Goal: Transaction & Acquisition: Obtain resource

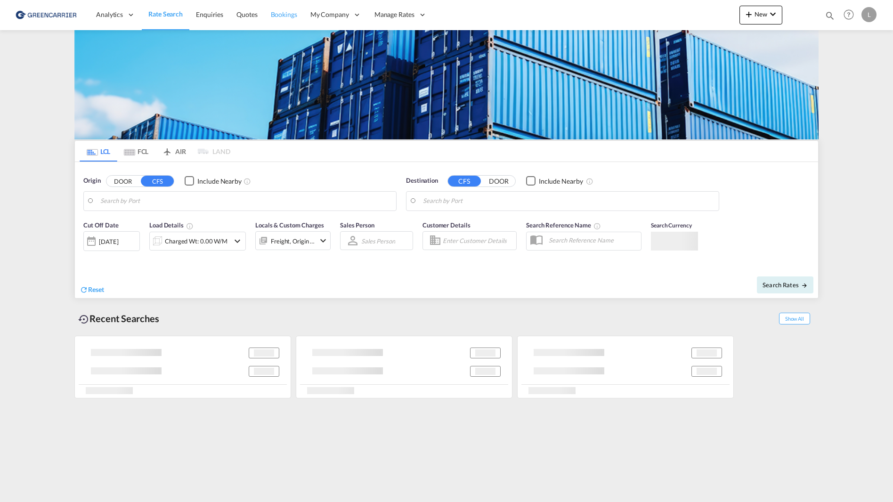
type input "Qingdao Pt, SD, CNQDG"
type input "[GEOGRAPHIC_DATA], NOOSL"
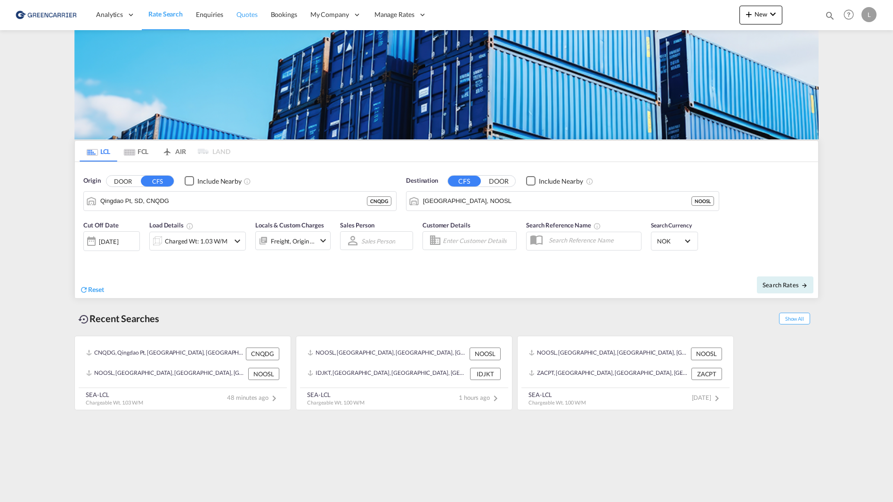
click at [254, 16] on span "Quotes" at bounding box center [246, 14] width 21 height 8
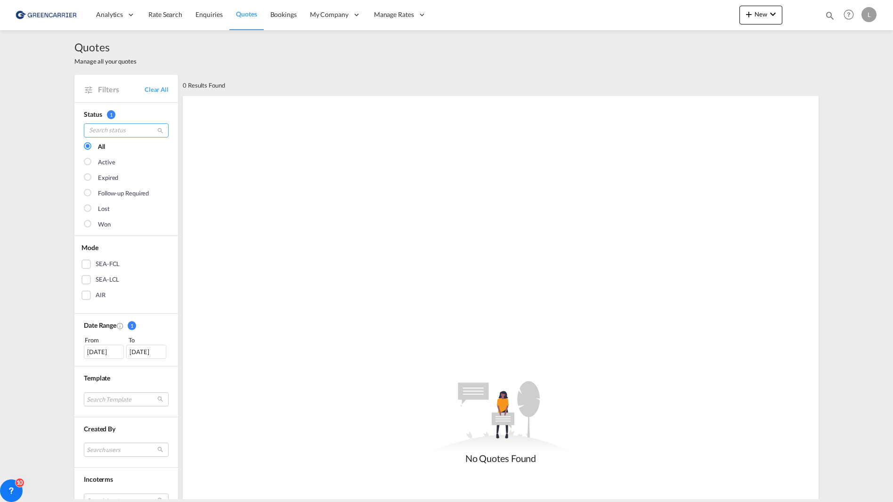
click at [110, 130] on input "search" at bounding box center [126, 130] width 85 height 14
type input "chile"
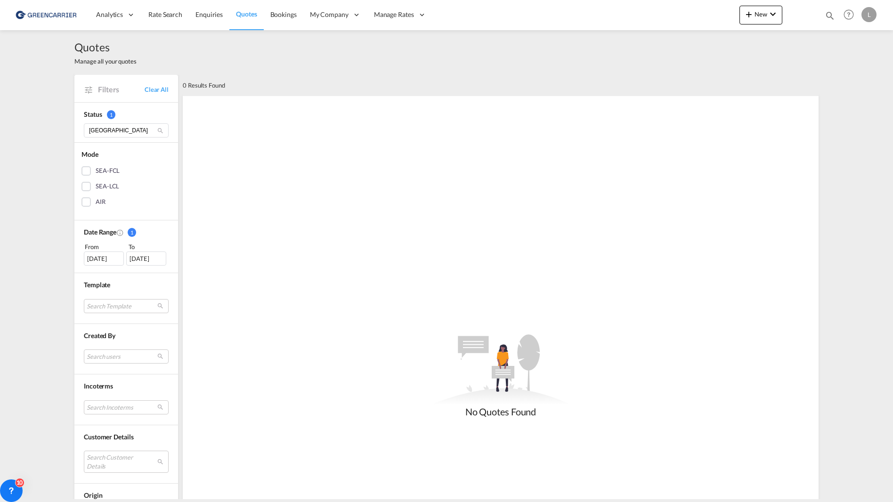
click at [92, 255] on div "12 Jul 2025" at bounding box center [104, 259] width 40 height 14
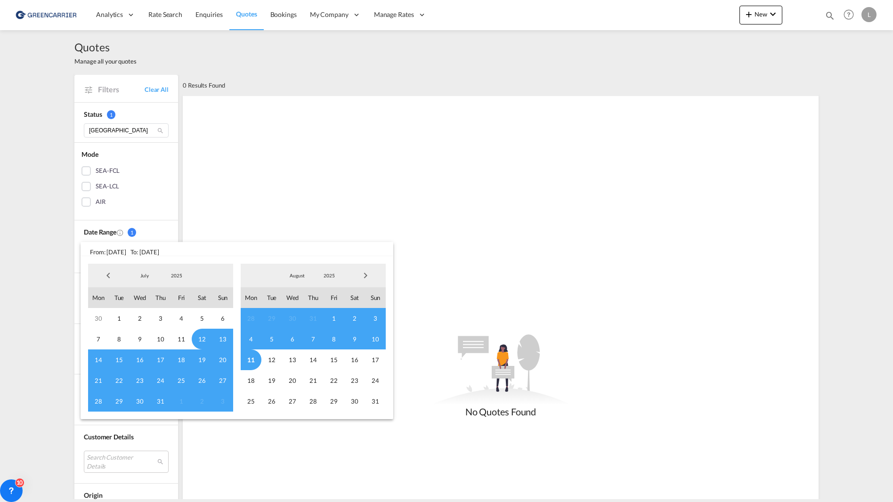
click at [107, 276] on span "Previous Month" at bounding box center [108, 275] width 19 height 19
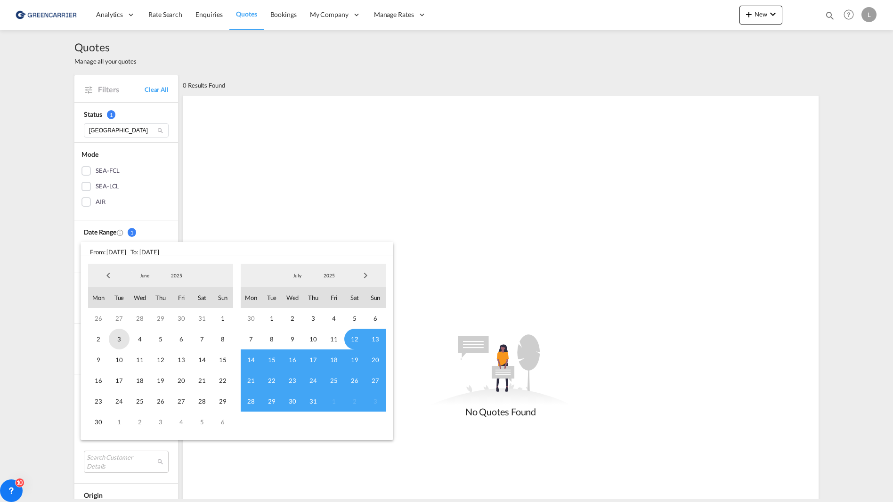
click at [125, 334] on span "3" at bounding box center [119, 339] width 21 height 21
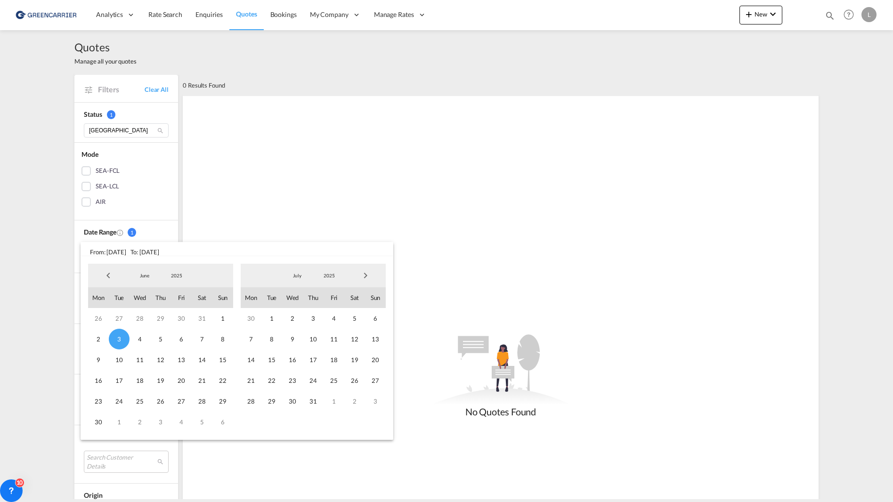
click at [374, 272] on span "Next Month" at bounding box center [365, 275] width 19 height 19
click at [327, 347] on span "8" at bounding box center [334, 339] width 21 height 21
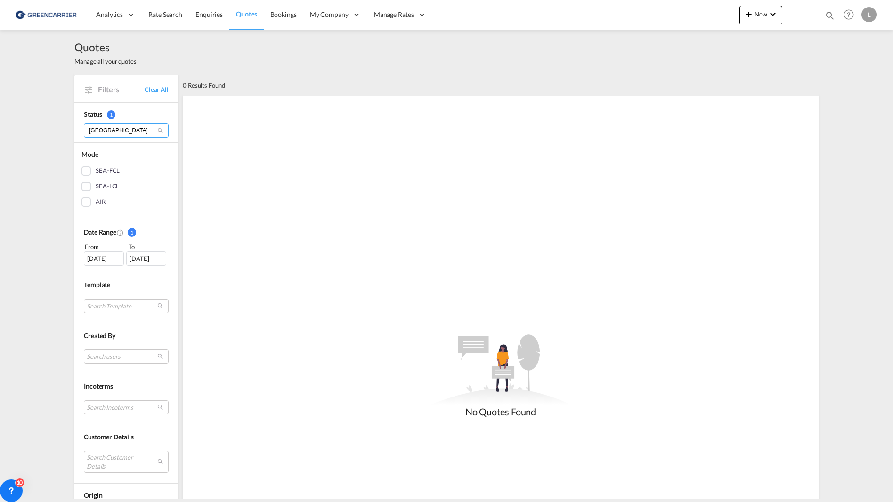
drag, startPoint x: 131, startPoint y: 133, endPoint x: 46, endPoint y: 130, distance: 85.8
click at [46, 130] on div "Quotes Manage all your quotes Filters Clear All Status 1 chile Mode SEA-FCL SEA…" at bounding box center [446, 264] width 893 height 469
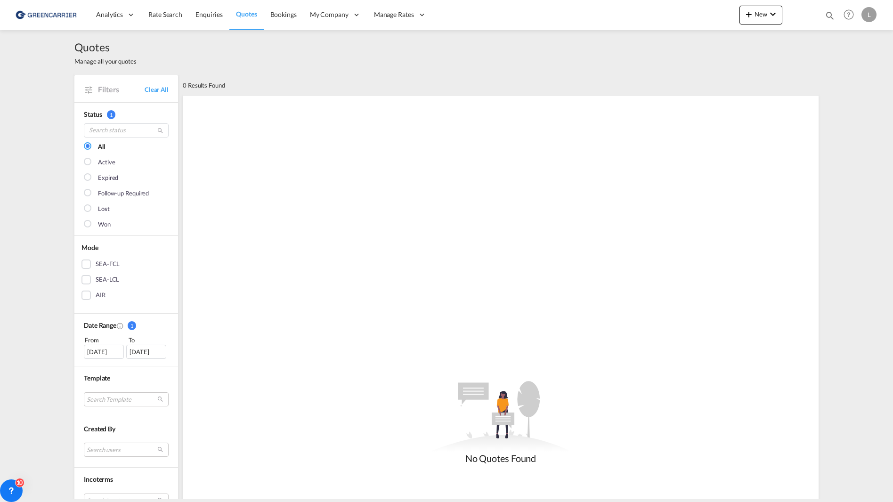
click at [157, 127] on md-icon "icon-magnify" at bounding box center [160, 130] width 7 height 7
click at [290, 19] on span "Bookings" at bounding box center [283, 14] width 26 height 9
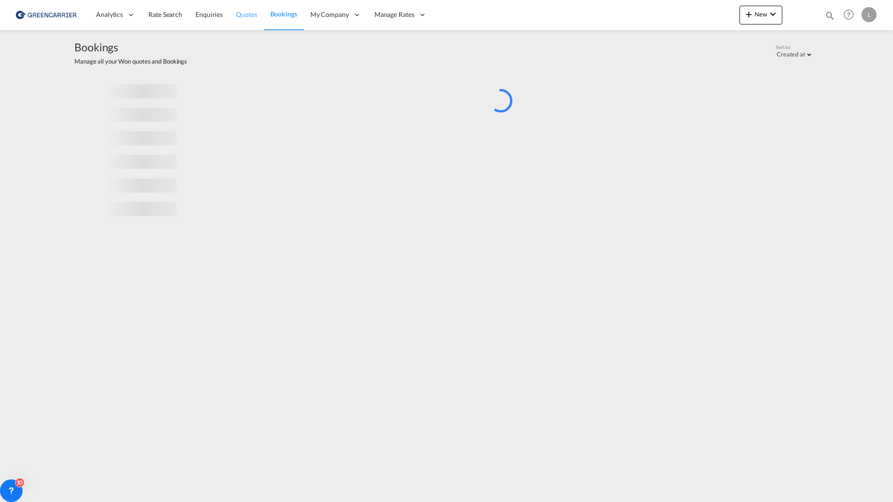
click at [251, 22] on link "Quotes" at bounding box center [246, 15] width 34 height 31
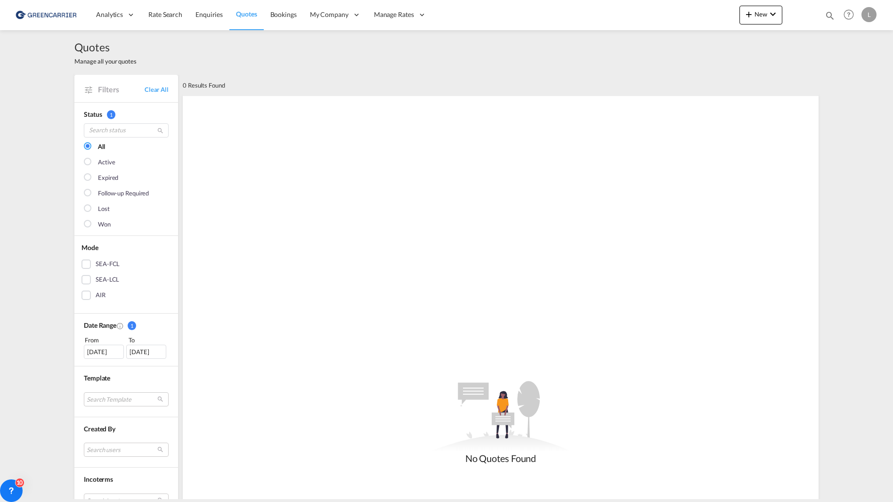
click at [29, 12] on img at bounding box center [46, 14] width 64 height 21
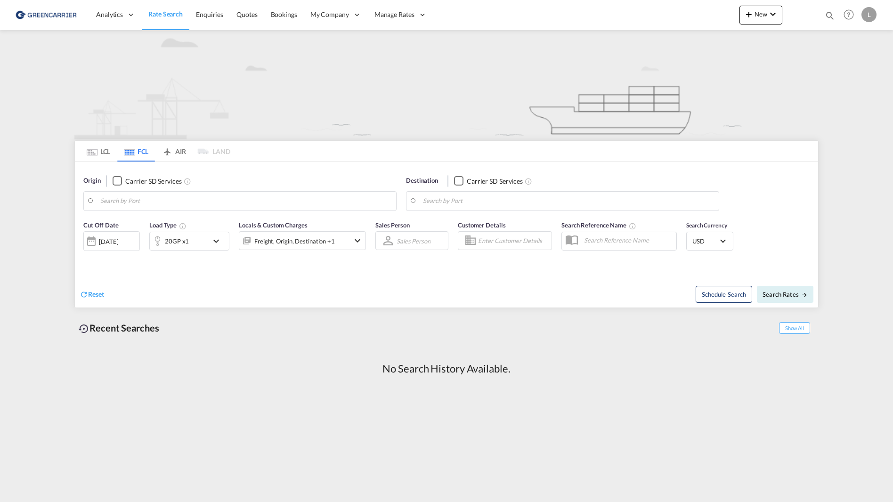
click at [109, 151] on md-tab-item "LCL" at bounding box center [99, 151] width 38 height 21
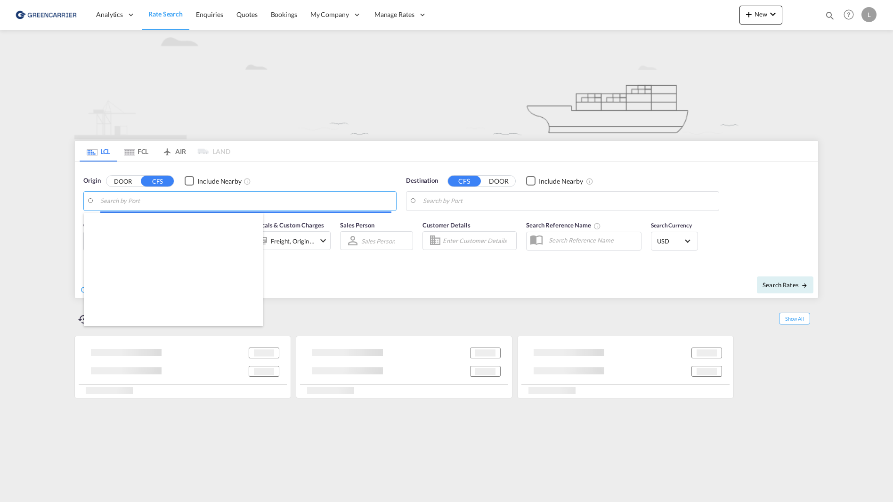
click at [148, 201] on body "Analytics Reports Dashboard Rate Search Enquiries Quotes Bookings" at bounding box center [446, 251] width 893 height 502
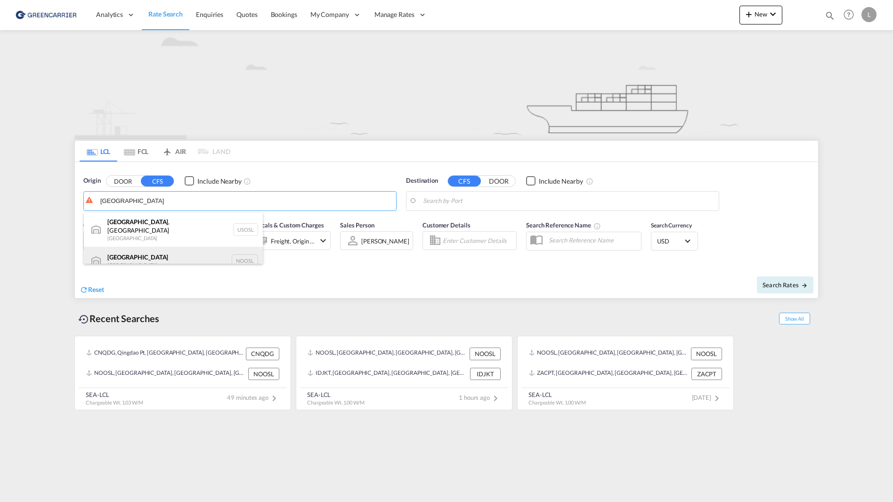
click at [157, 253] on div "[GEOGRAPHIC_DATA] [GEOGRAPHIC_DATA] NOOSL" at bounding box center [173, 261] width 179 height 28
type input "[GEOGRAPHIC_DATA], NOOSL"
click at [490, 199] on body "Analytics Reports Dashboard Rate Search Enquiries Quotes Bookings" at bounding box center [446, 251] width 893 height 502
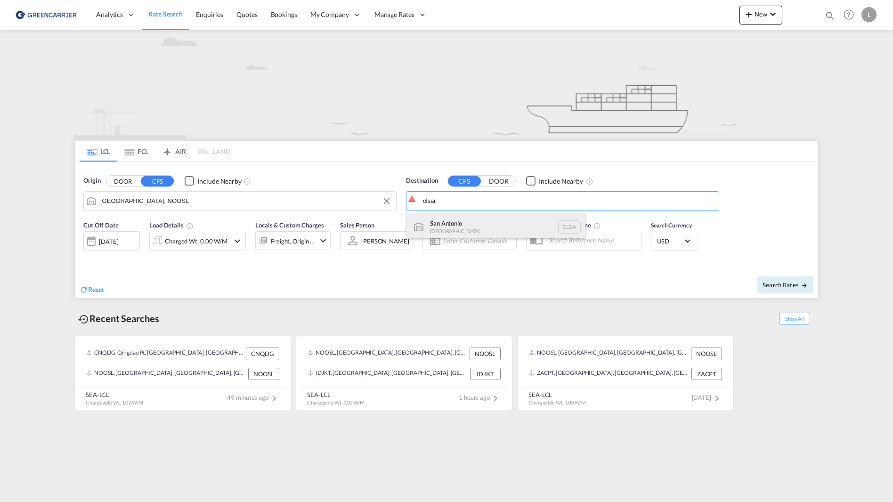
click at [489, 222] on div "San Antonio [GEOGRAPHIC_DATA] CLSAI" at bounding box center [496, 227] width 179 height 28
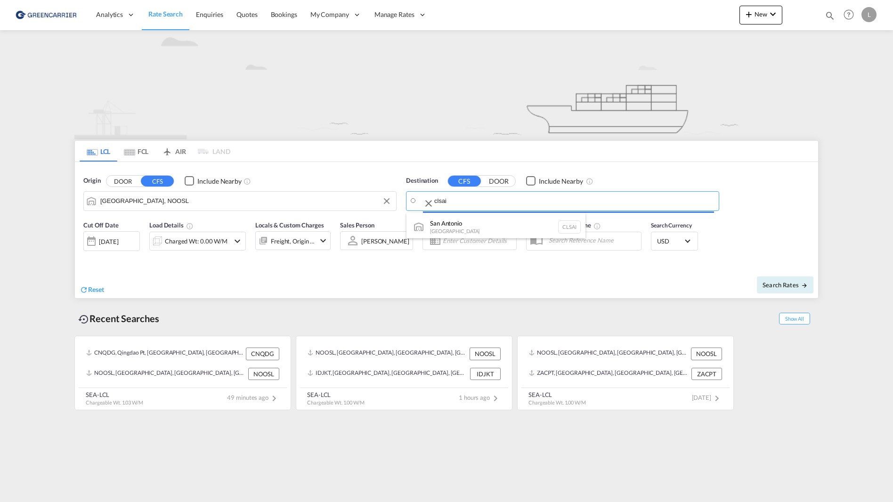
type input "San Antonio, CLSAI"
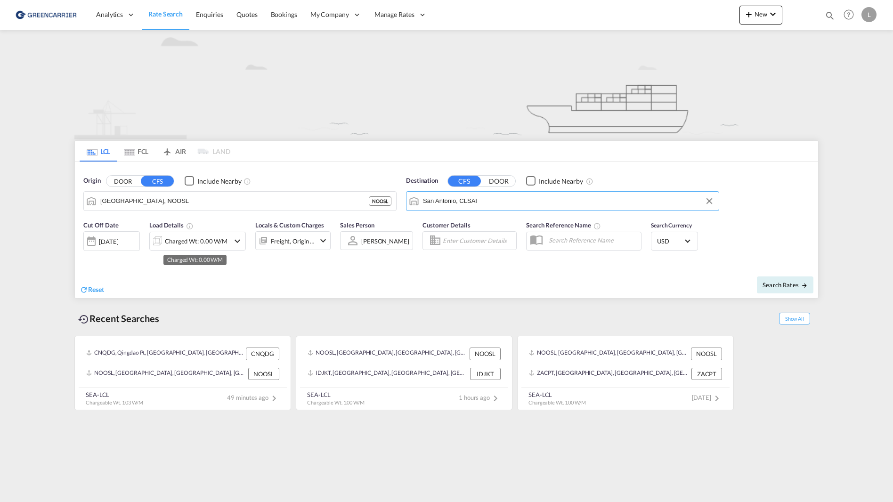
click at [187, 242] on div "Charged Wt: 0.00 W/M" at bounding box center [196, 241] width 63 height 13
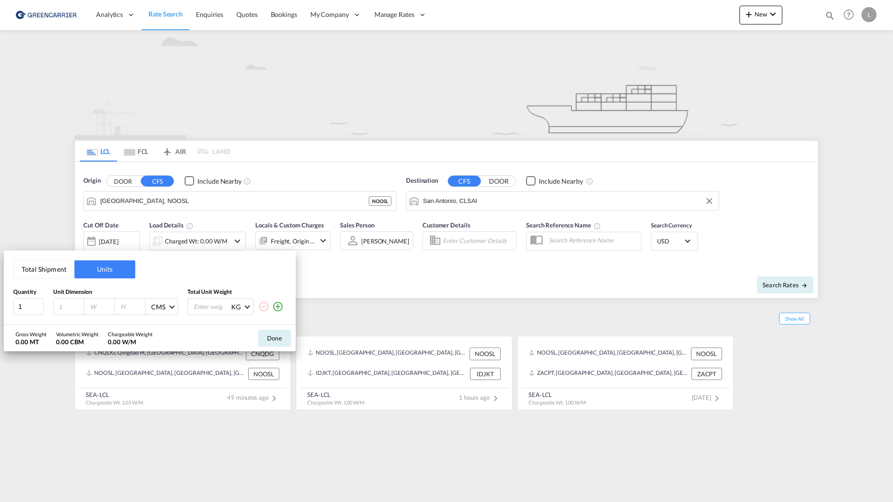
click at [58, 272] on button "Total Shipment" at bounding box center [44, 270] width 61 height 18
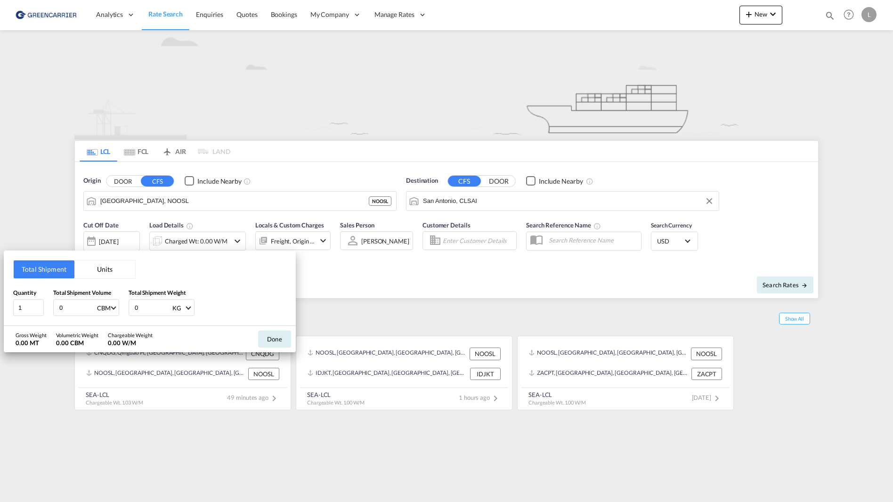
drag, startPoint x: 70, startPoint y: 305, endPoint x: 37, endPoint y: 285, distance: 38.2
click at [34, 301] on div "Quantity 1 Total Shipment Volume 0 CBM CBM CFT Total Shipment Weight 0 KG KG LB" at bounding box center [149, 302] width 273 height 28
type input "7.2"
click at [267, 339] on button "Done" at bounding box center [274, 339] width 33 height 17
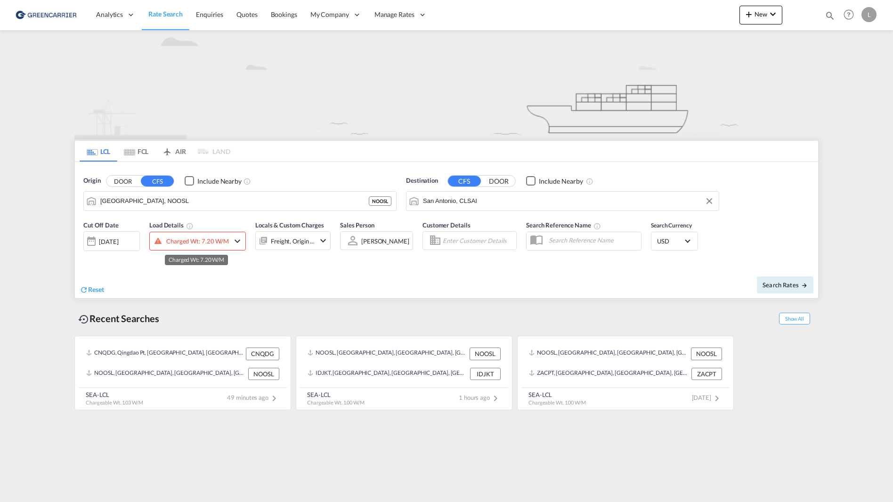
click at [183, 241] on div "Charged Wt: 7.20 W/M" at bounding box center [197, 241] width 63 height 13
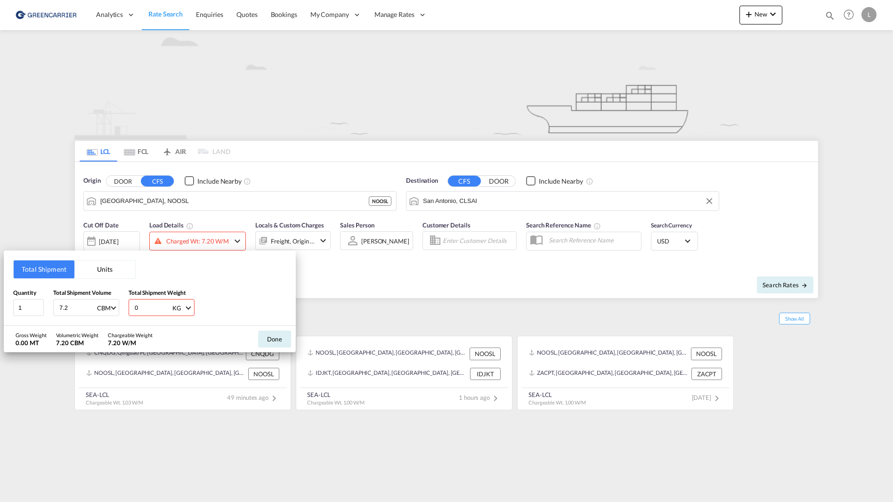
drag, startPoint x: 154, startPoint y: 301, endPoint x: 92, endPoint y: 301, distance: 62.2
click at [92, 301] on div "Quantity 1 Total Shipment Volume 7.2 CBM CBM CFT Total Shipment Weight 0 KG KG …" at bounding box center [149, 302] width 273 height 28
type input "1000"
click at [265, 338] on button "Done" at bounding box center [274, 339] width 33 height 17
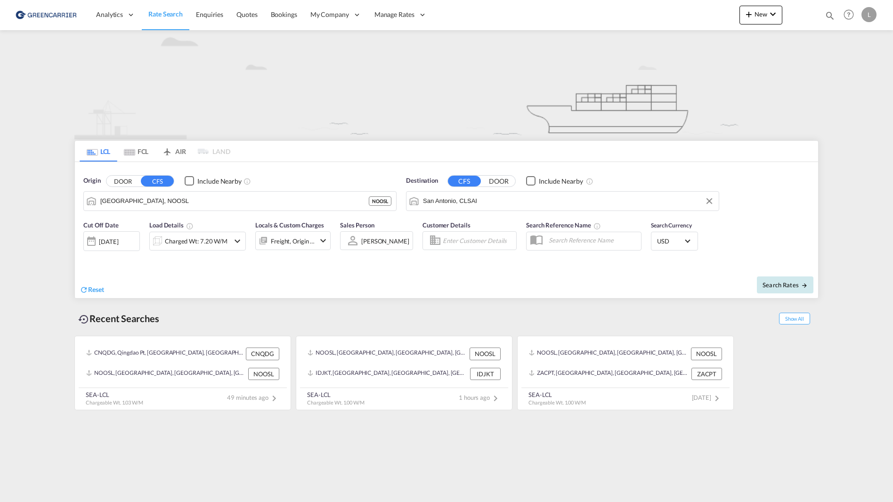
click at [794, 287] on span "Search Rates" at bounding box center [785, 285] width 45 height 8
type input "NOOSL to CLSAI / [DATE]"
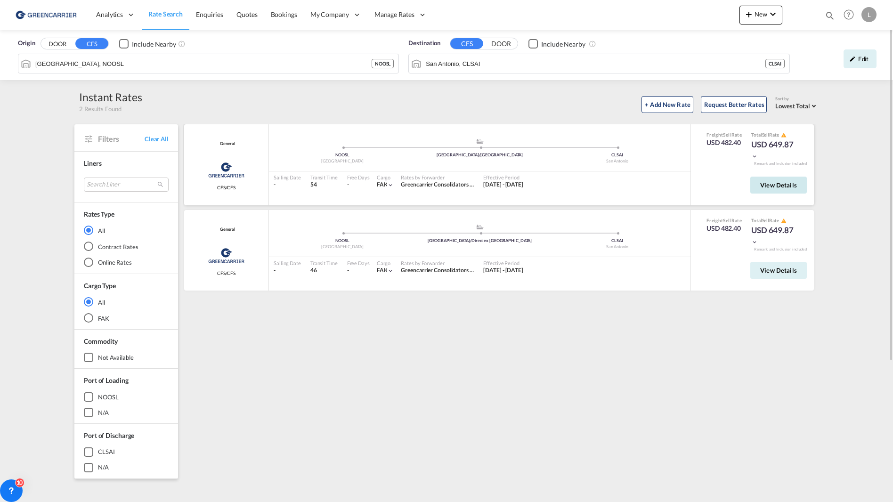
click at [770, 188] on span "View Details" at bounding box center [778, 185] width 37 height 8
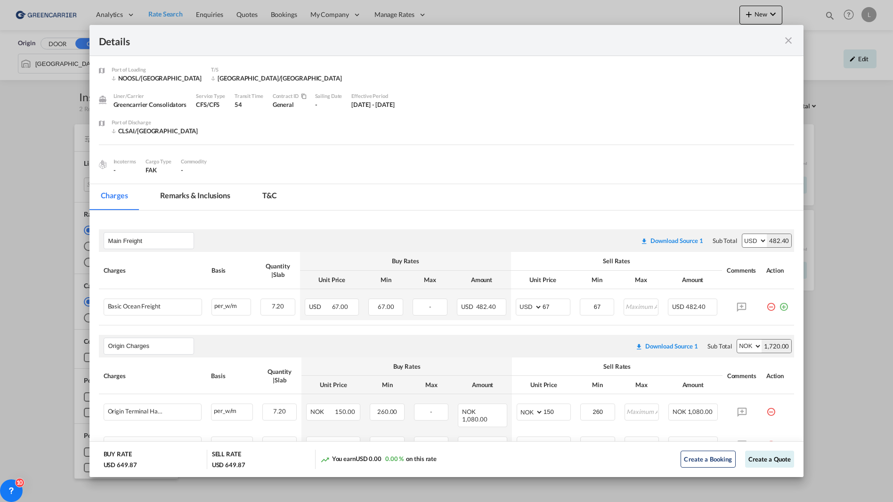
click at [790, 39] on md-icon "icon-close fg-AAA8AD m-0 cursor" at bounding box center [788, 40] width 11 height 11
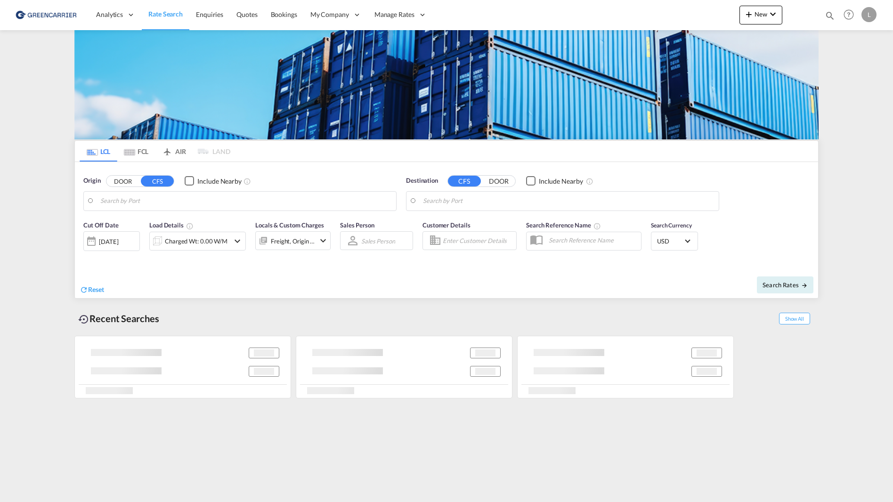
type input "[GEOGRAPHIC_DATA], NOOSL"
type input "San Antonio, CLSAI"
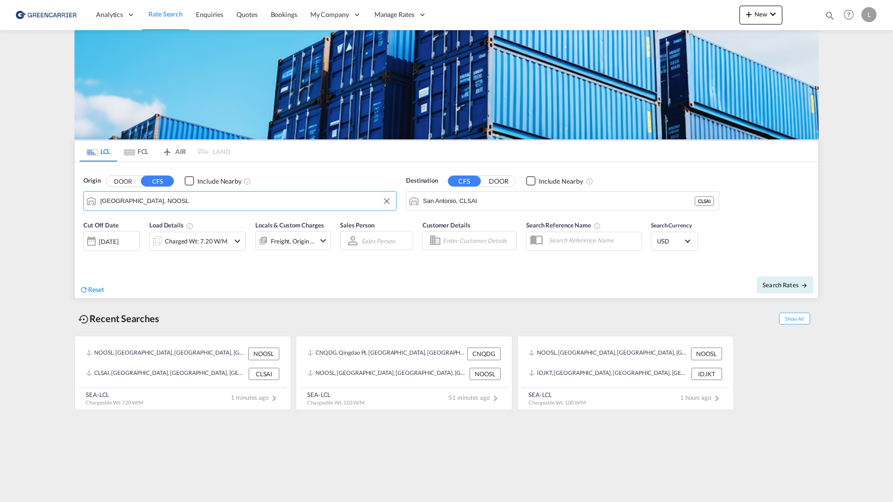
click at [157, 203] on input "[GEOGRAPHIC_DATA], NOOSL" at bounding box center [245, 201] width 291 height 14
click at [196, 225] on div "Shanghai , SH China CNSHA" at bounding box center [173, 227] width 179 height 28
type input "Shanghai, SH, CNSHA"
drag, startPoint x: 504, startPoint y: 203, endPoint x: 302, endPoint y: 174, distance: 204.1
click at [302, 174] on div "Origin DOOR CFS Include Nearby Shanghai, SH, CNSHA CNSHA Destination CFS DOOR I…" at bounding box center [446, 189] width 743 height 54
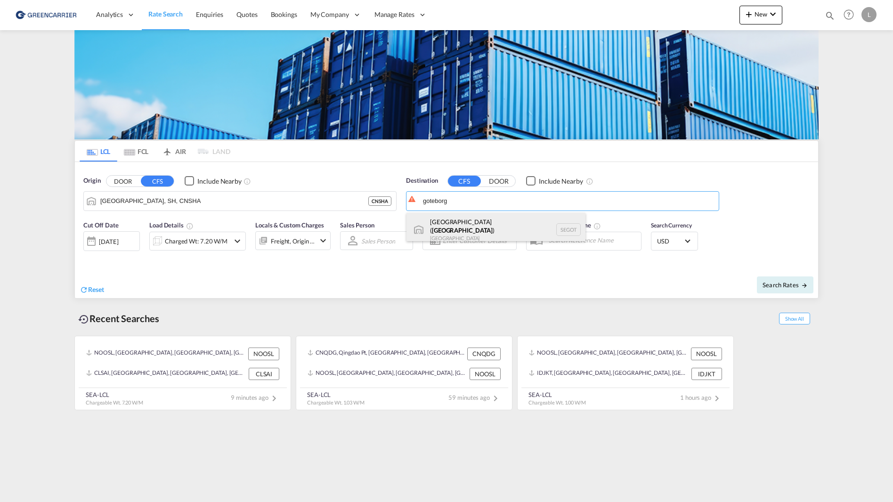
click at [491, 230] on div "Gothenburg ( Goteborg ) Sweden SEGOT" at bounding box center [496, 230] width 179 height 34
type input "Gothenburg (Goteborg), SEGOT"
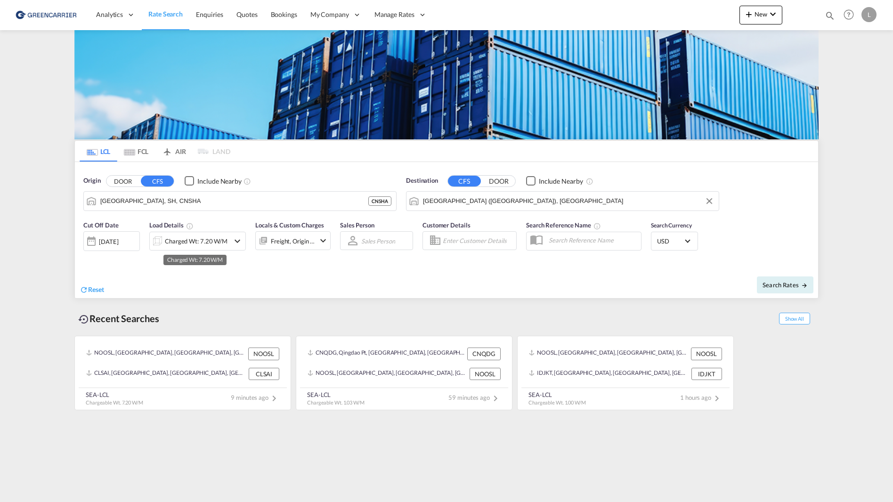
click at [216, 240] on div "Charged Wt: 7.20 W/M" at bounding box center [196, 241] width 63 height 13
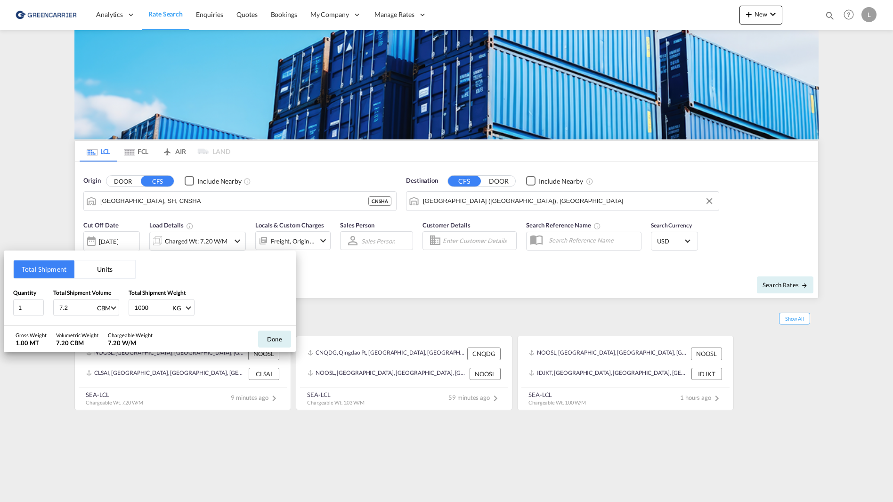
drag, startPoint x: 76, startPoint y: 308, endPoint x: -104, endPoint y: 293, distance: 180.2
click at [0, 293] on html "Analytics Reports Dashboard Rate Search Enquiries Quotes" at bounding box center [446, 251] width 893 height 502
type input "1.5"
click at [269, 338] on button "Done" at bounding box center [274, 339] width 33 height 17
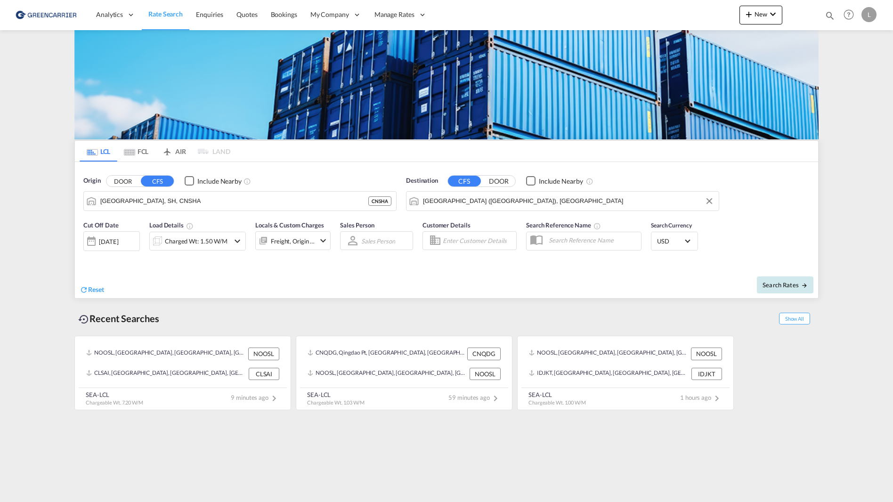
click at [767, 281] on span "Search Rates" at bounding box center [785, 285] width 45 height 8
type input "CNSHA to SEGOT / 11 Aug 2025"
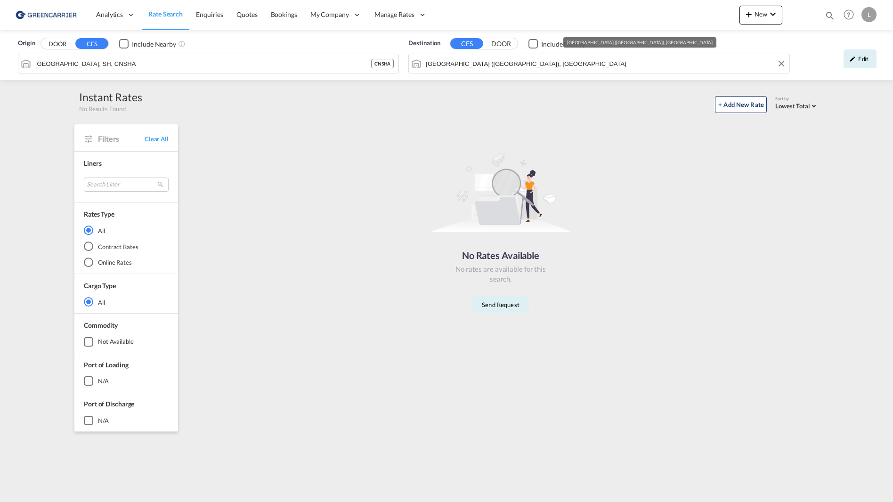
click at [551, 65] on input "Gothenburg (Goteborg), SEGOT" at bounding box center [605, 64] width 358 height 14
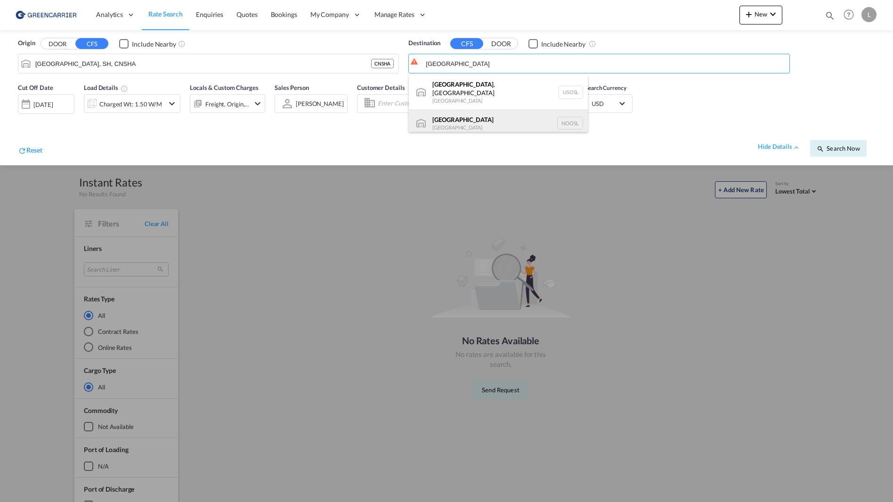
click at [506, 109] on div "Oslo Norway NOOSL" at bounding box center [498, 123] width 179 height 28
type input "[GEOGRAPHIC_DATA], NOOSL"
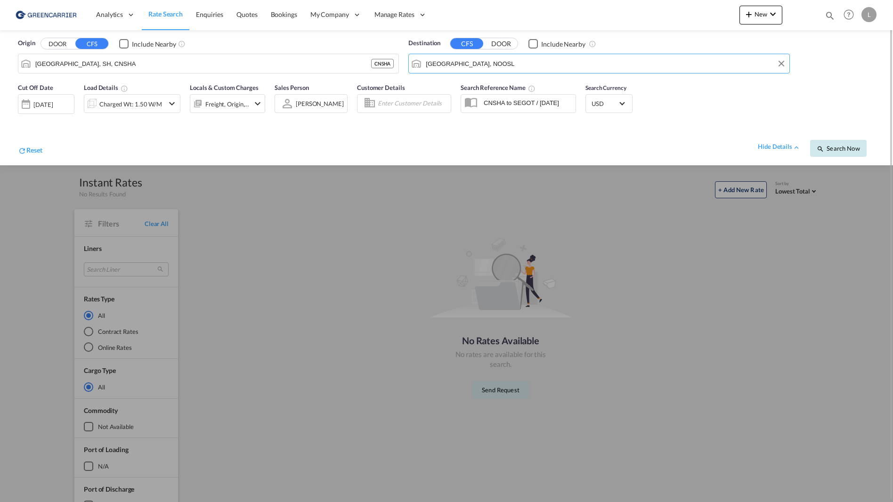
click at [837, 148] on span "Search Now" at bounding box center [838, 149] width 43 height 8
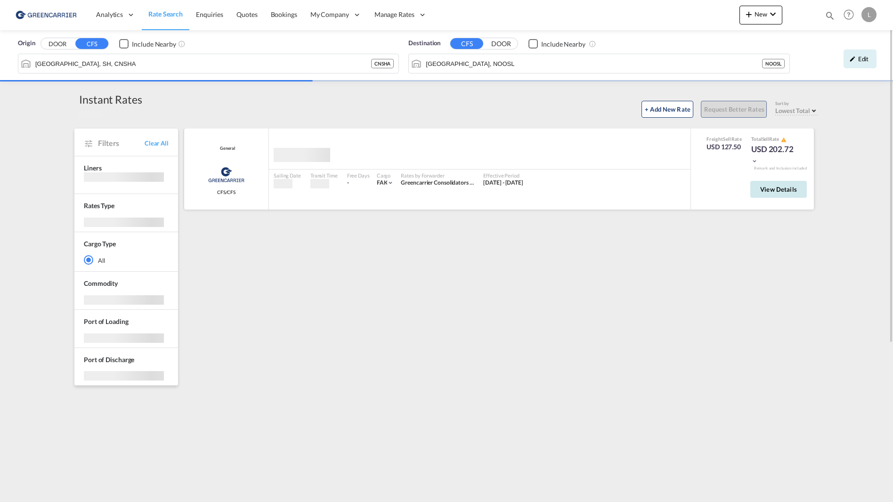
click at [771, 194] on button "View Details" at bounding box center [778, 189] width 57 height 17
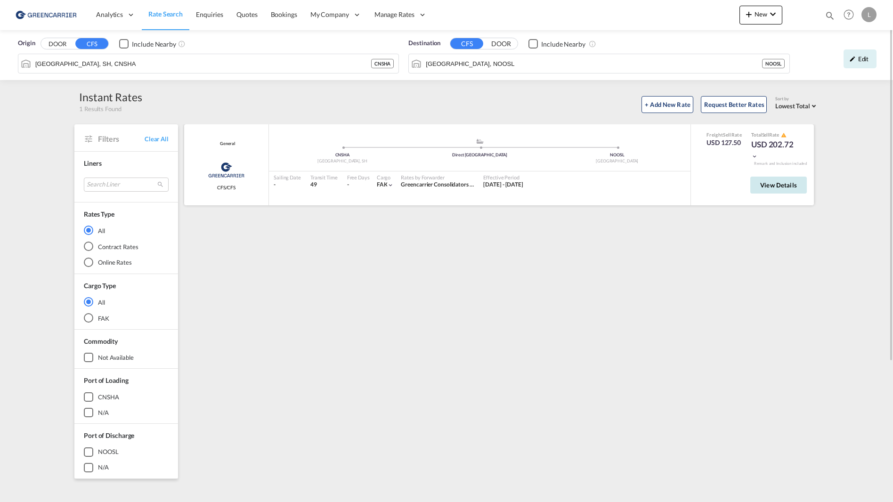
click at [763, 184] on span "View Details" at bounding box center [778, 185] width 37 height 8
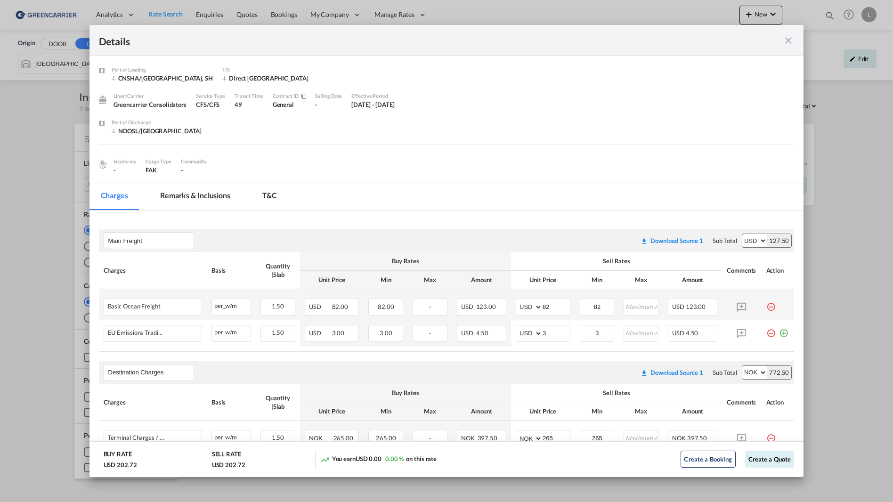
scroll to position [97, 0]
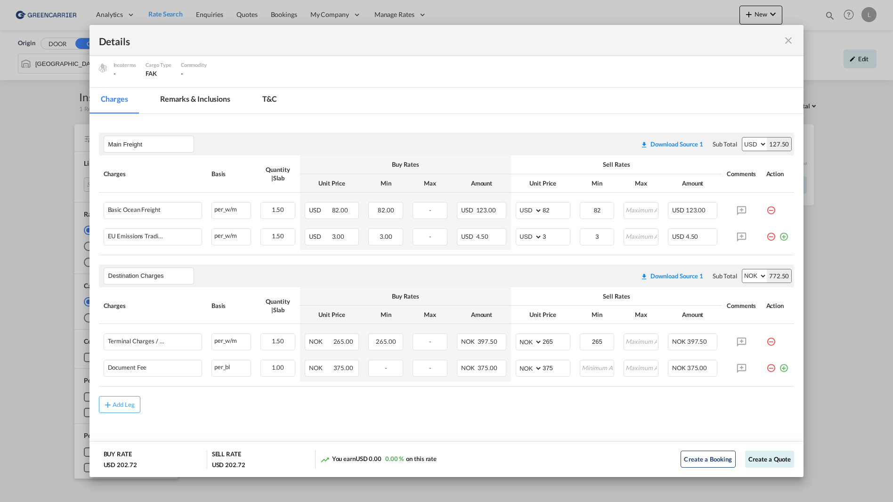
click at [792, 41] on md-icon "icon-close fg-AAA8AD m-0 cursor" at bounding box center [788, 40] width 11 height 11
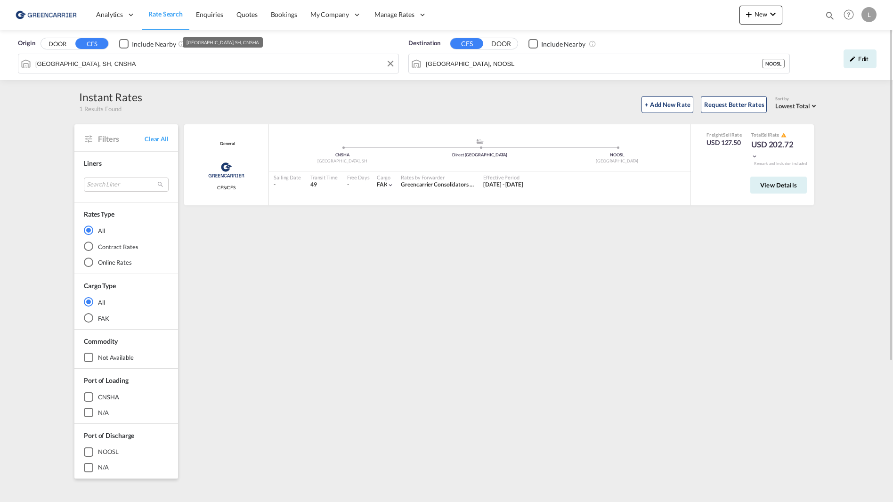
click at [194, 71] on md-autocomplete-wrap "Shanghai, SH, CNSHA" at bounding box center [214, 66] width 359 height 19
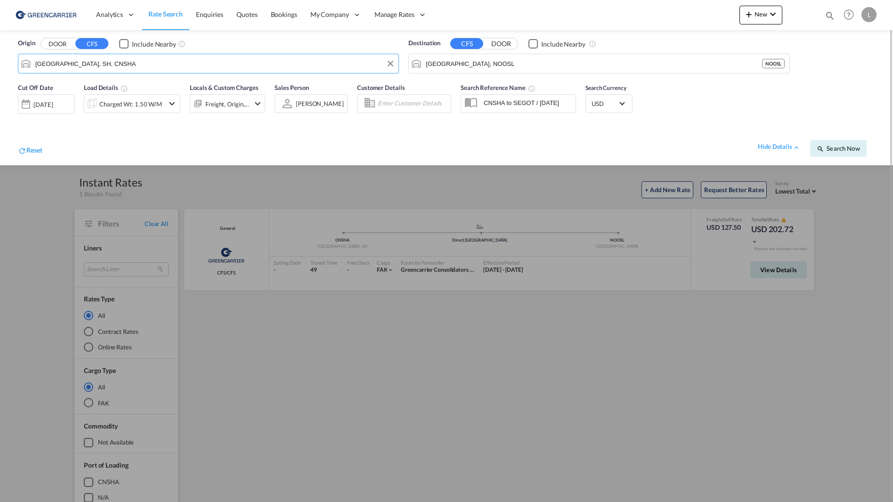
click at [190, 65] on input "Shanghai, SH, CNSHA" at bounding box center [214, 64] width 358 height 14
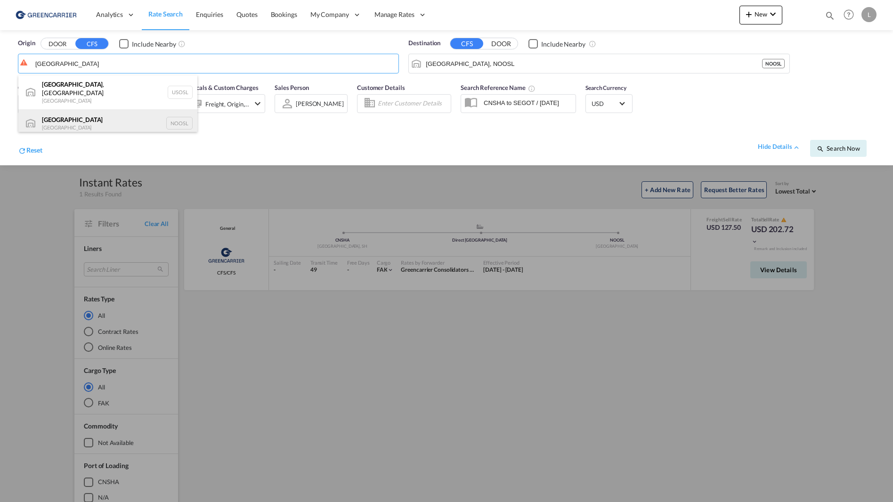
click at [81, 115] on div "[GEOGRAPHIC_DATA] [GEOGRAPHIC_DATA] NOOSL" at bounding box center [107, 123] width 179 height 28
type input "[GEOGRAPHIC_DATA], NOOSL"
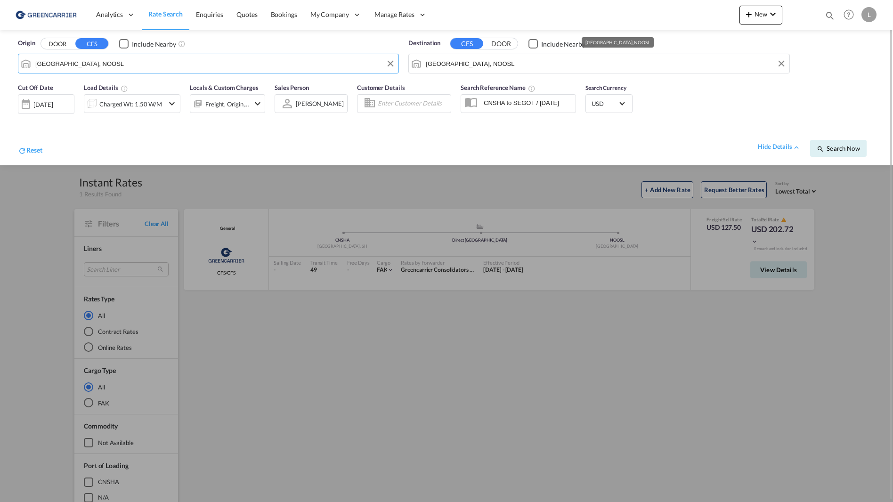
click at [489, 68] on input "[GEOGRAPHIC_DATA], NOOSL" at bounding box center [605, 64] width 358 height 14
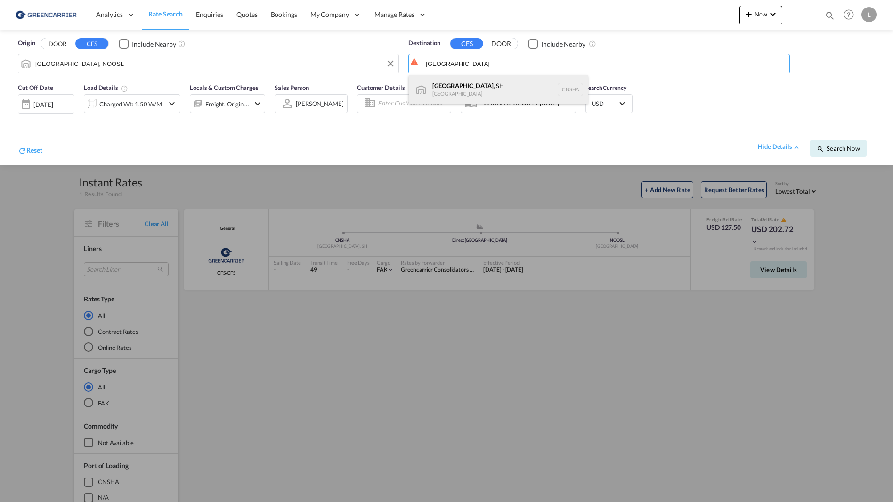
click at [489, 78] on div "Shanghai , SH China CNSHA" at bounding box center [498, 89] width 179 height 28
type input "Shanghai, SH, CNSHA"
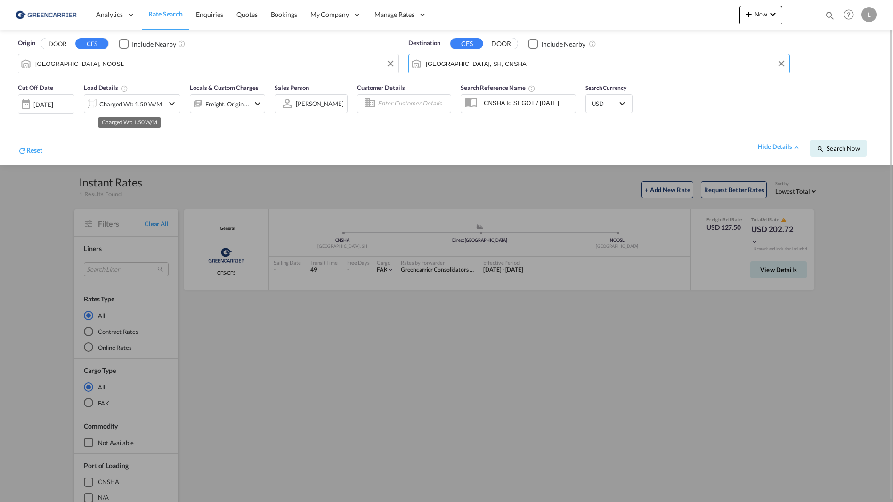
click at [126, 101] on div "Charged Wt: 1.50 W/M" at bounding box center [130, 104] width 63 height 13
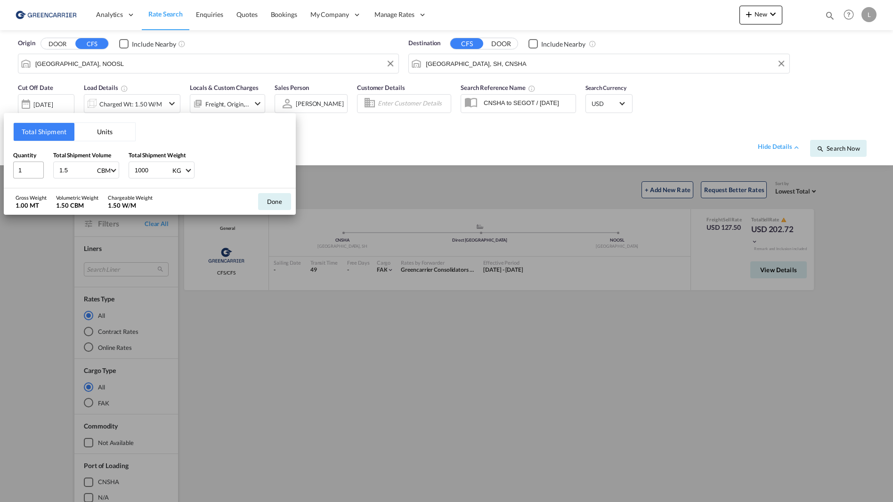
drag, startPoint x: 78, startPoint y: 175, endPoint x: 38, endPoint y: 175, distance: 40.0
click at [38, 175] on div "Quantity 1 Total Shipment Volume 1.5 CBM CBM CFT Total Shipment Weight 1000 KG …" at bounding box center [149, 165] width 273 height 28
type input "1"
click at [263, 204] on button "Done" at bounding box center [274, 201] width 33 height 17
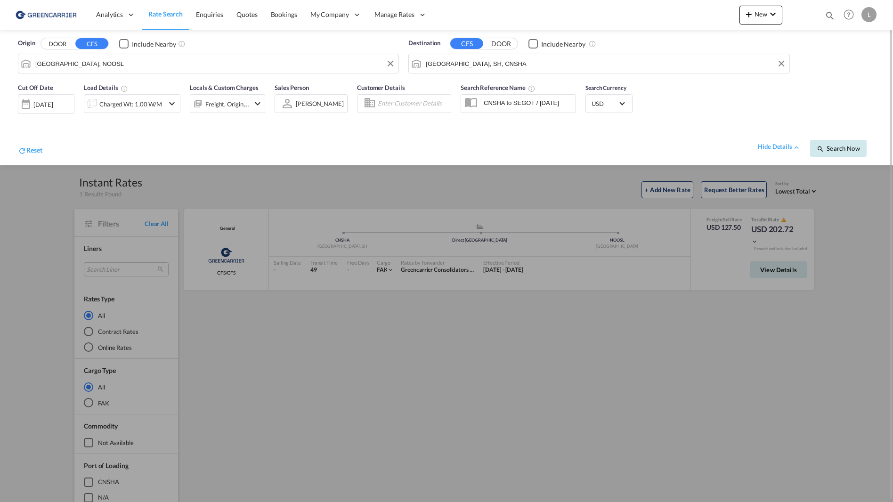
click at [846, 150] on span "Search Now" at bounding box center [838, 149] width 43 height 8
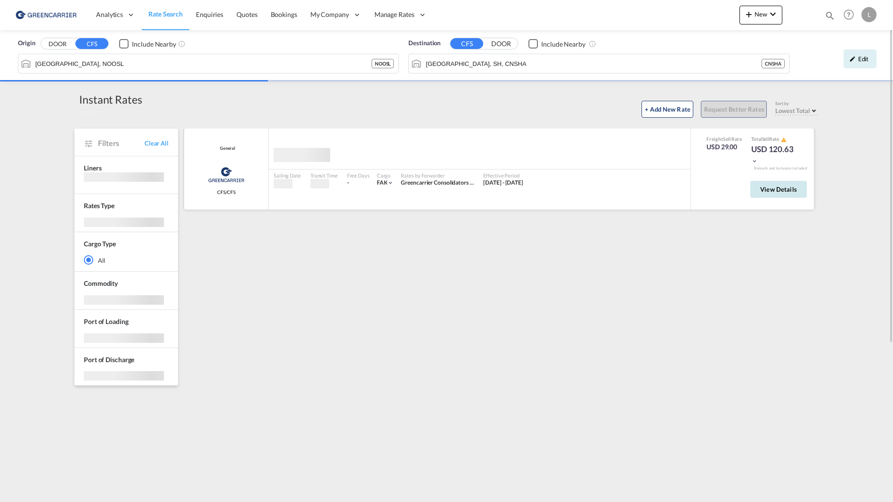
click at [774, 194] on button "View Details" at bounding box center [778, 189] width 57 height 17
